Goal: Task Accomplishment & Management: Understand process/instructions

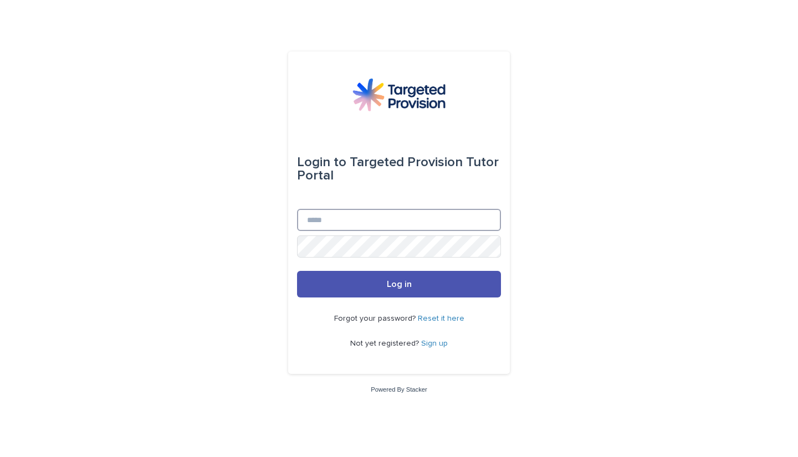
click at [334, 220] on input "Email" at bounding box center [399, 220] width 204 height 22
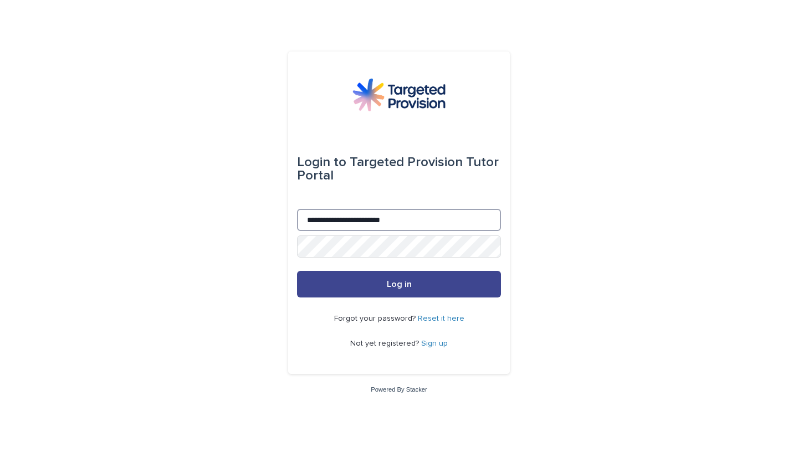
type input "**********"
click at [390, 294] on button "Log in" at bounding box center [399, 284] width 204 height 27
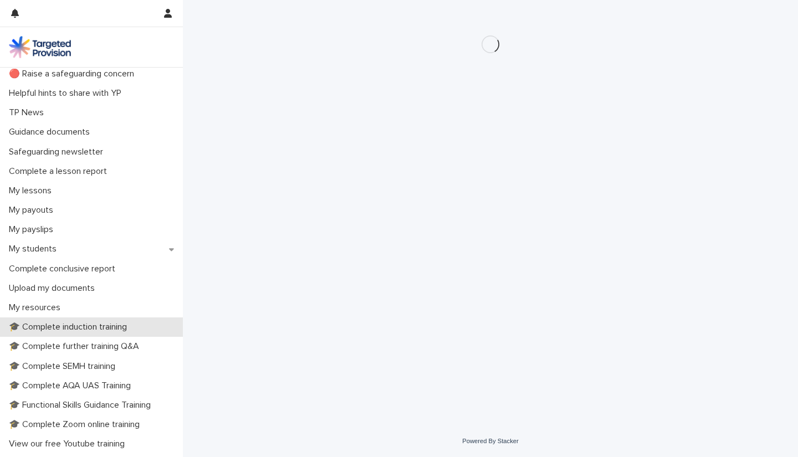
scroll to position [55, 0]
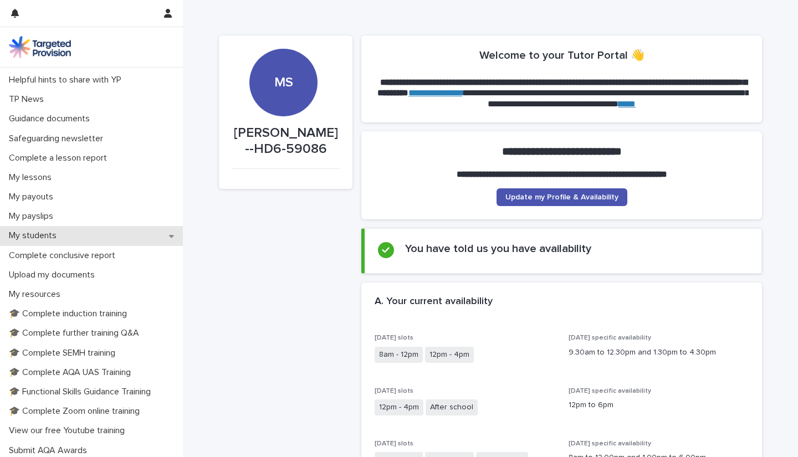
click at [27, 232] on p "My students" at bounding box center [34, 236] width 61 height 11
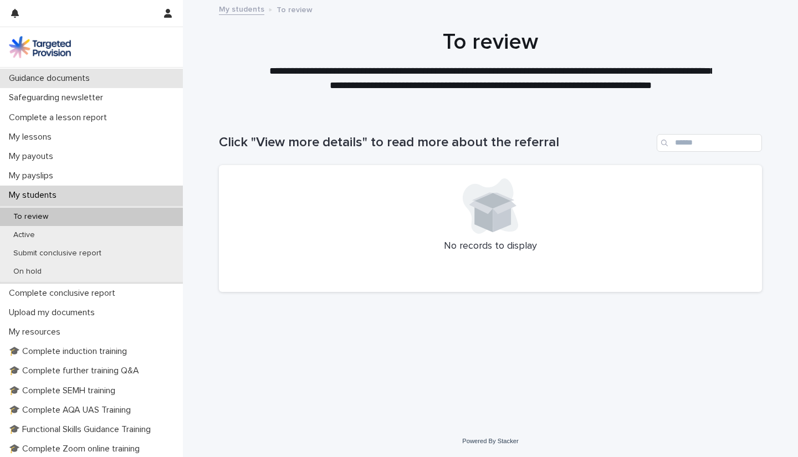
scroll to position [111, 0]
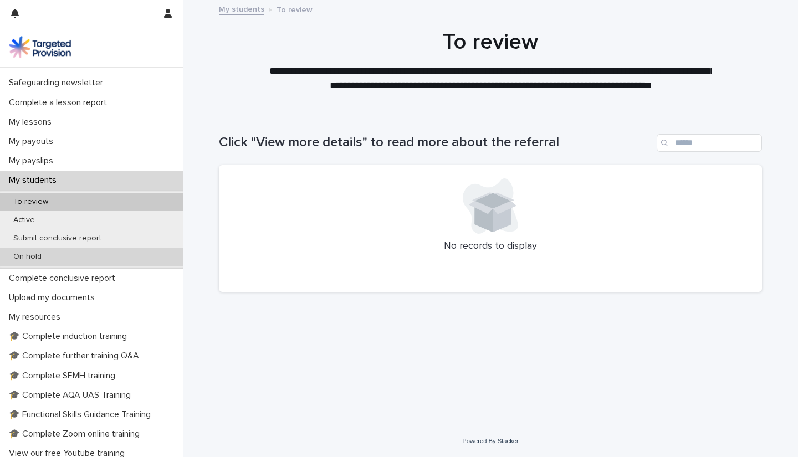
click at [32, 254] on p "On hold" at bounding box center [27, 256] width 46 height 9
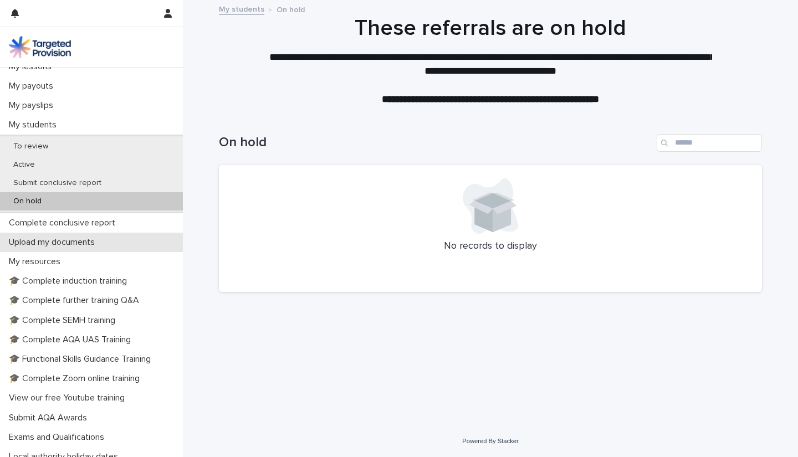
scroll to position [222, 0]
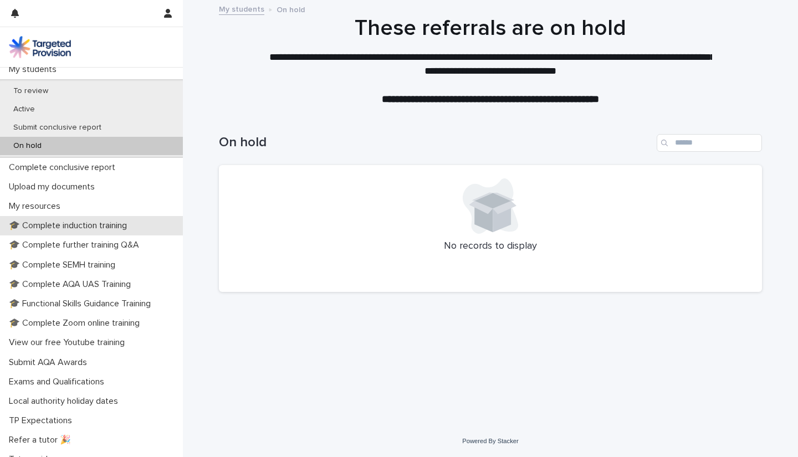
click at [105, 227] on p "🎓 Complete induction training" at bounding box center [69, 226] width 131 height 11
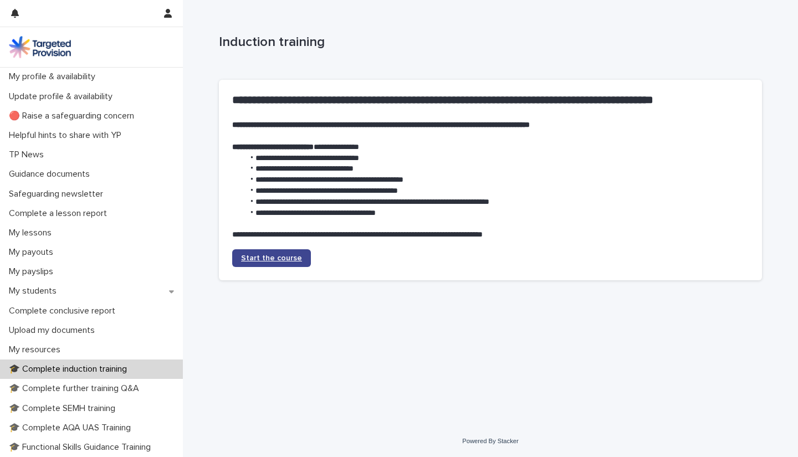
click at [264, 259] on span "Start the course" at bounding box center [271, 258] width 61 height 8
click at [74, 371] on p "🎓 Complete induction training" at bounding box center [69, 369] width 131 height 11
click at [273, 261] on span "Start the course" at bounding box center [271, 258] width 61 height 8
